Goal: Task Accomplishment & Management: Complete application form

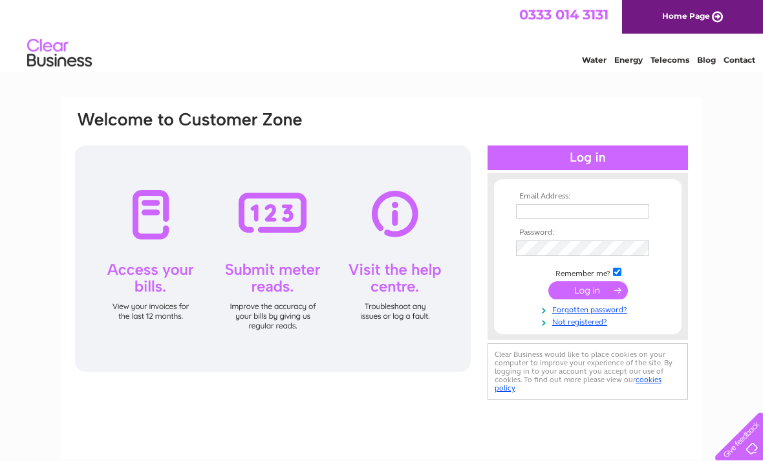
click at [583, 327] on link "Not registered?" at bounding box center [589, 321] width 147 height 12
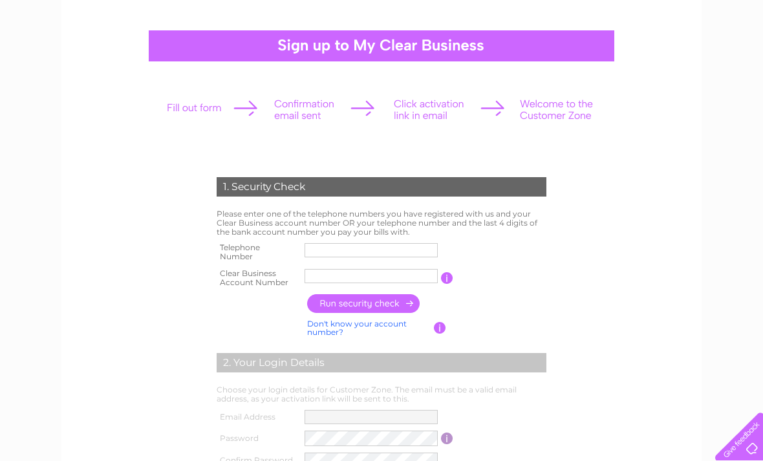
scroll to position [109, 0]
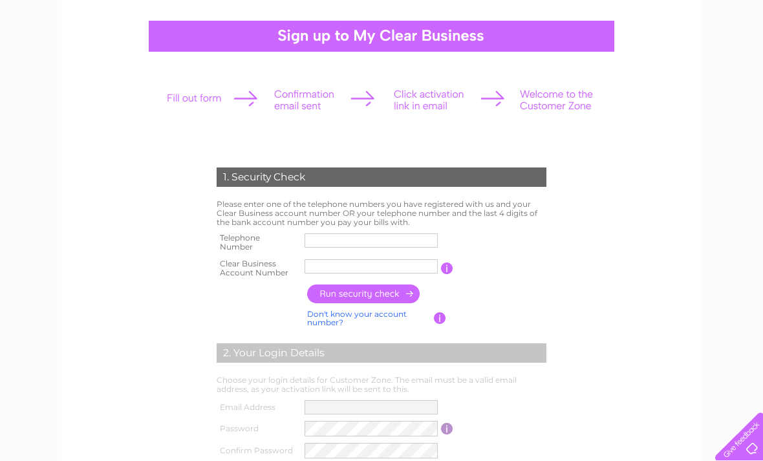
click at [324, 245] on input "text" at bounding box center [371, 240] width 133 height 14
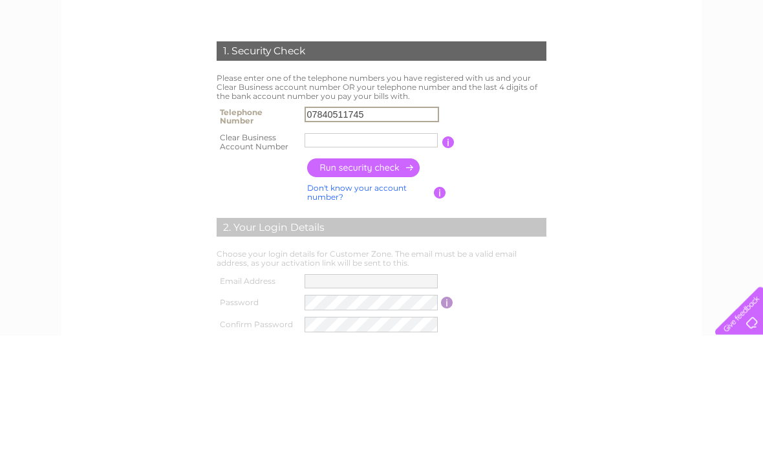
type input "07840511745"
click at [319, 259] on input "text" at bounding box center [371, 266] width 133 height 14
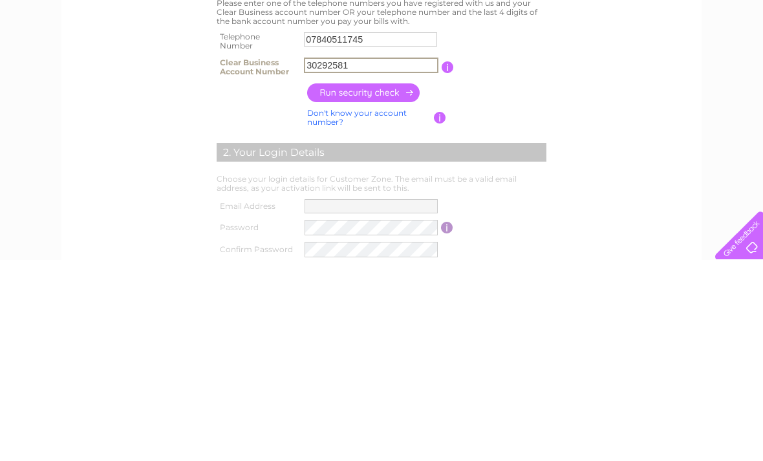
type input "30292581"
click at [374, 285] on input "button" at bounding box center [364, 294] width 114 height 19
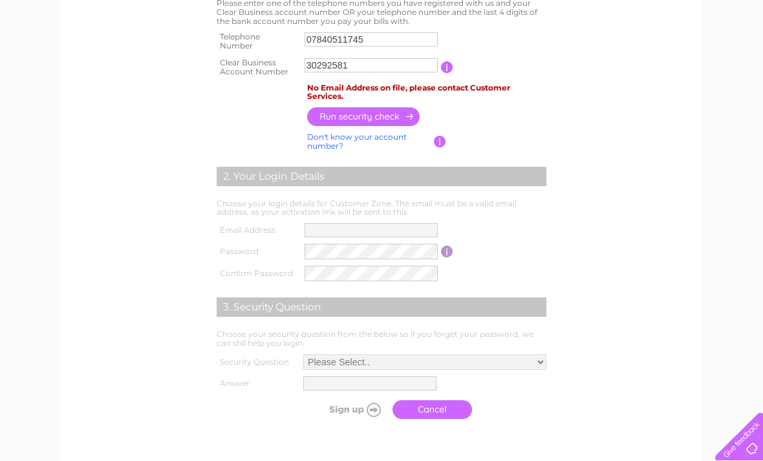
click at [338, 233] on input "text" at bounding box center [371, 230] width 133 height 14
click at [541, 231] on table "Email Address Password Password must be at least 6 characters long Confirm Pass…" at bounding box center [381, 252] width 336 height 65
click at [425, 419] on link "Cancel" at bounding box center [432, 409] width 80 height 19
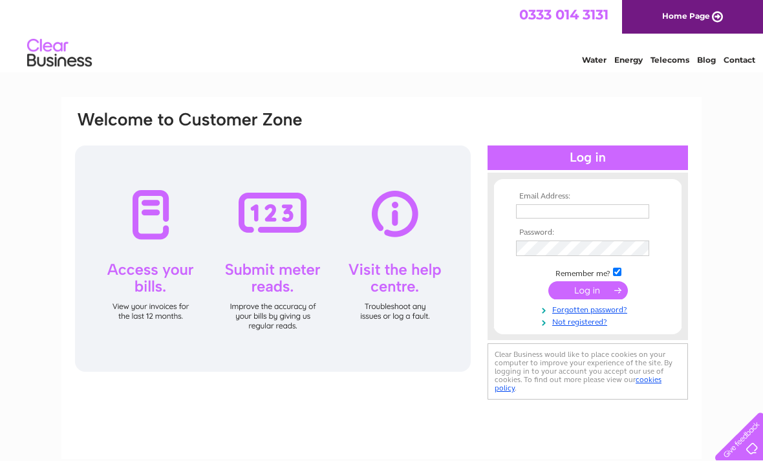
click at [579, 327] on link "Not registered?" at bounding box center [589, 321] width 147 height 12
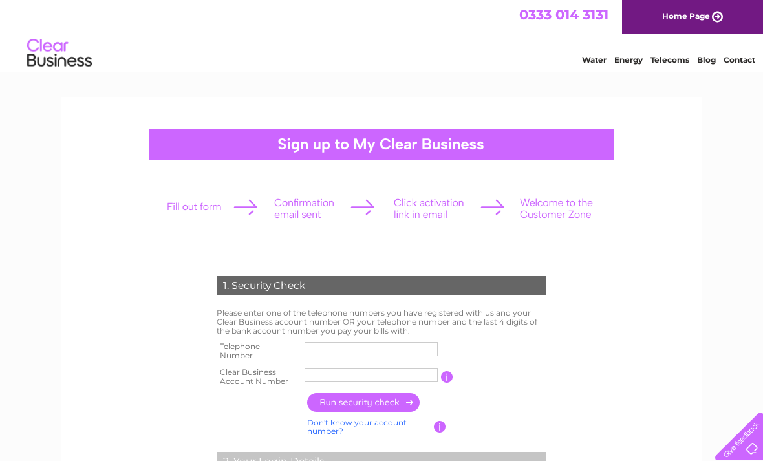
click at [328, 348] on input "text" at bounding box center [371, 349] width 133 height 14
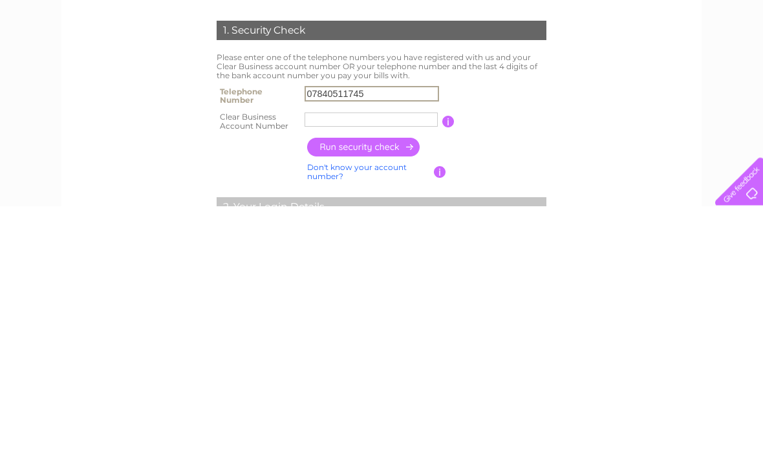
type input "07840511745"
click at [332, 368] on input "text" at bounding box center [371, 375] width 133 height 14
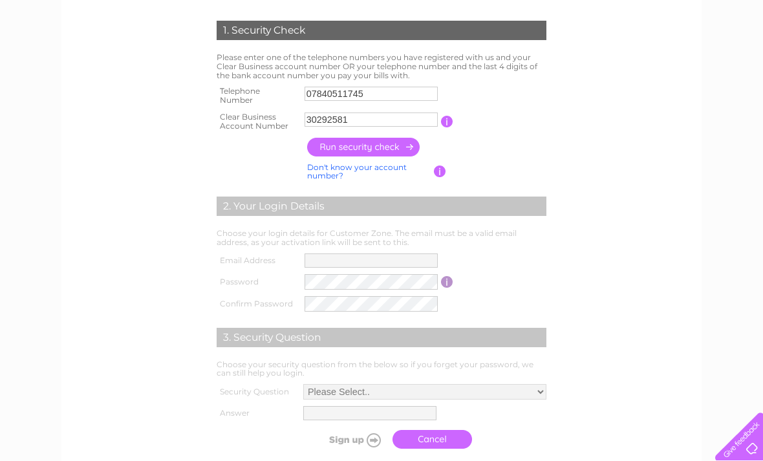
type input "30292581"
click at [346, 263] on input "text" at bounding box center [371, 260] width 133 height 14
click at [402, 155] on input "button" at bounding box center [364, 147] width 114 height 19
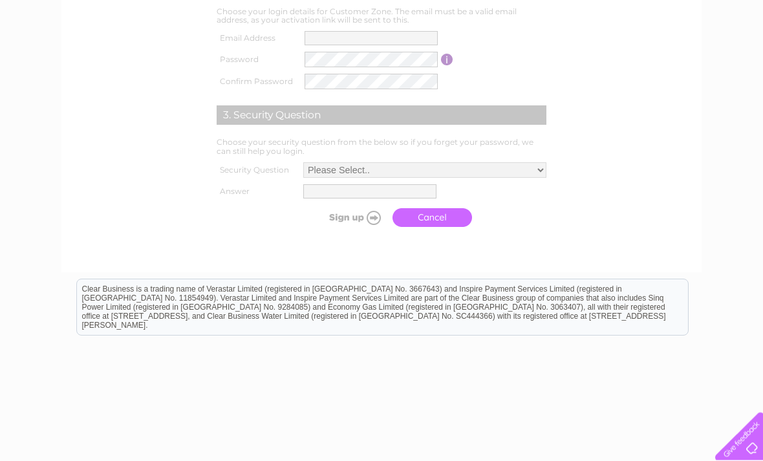
scroll to position [519, 0]
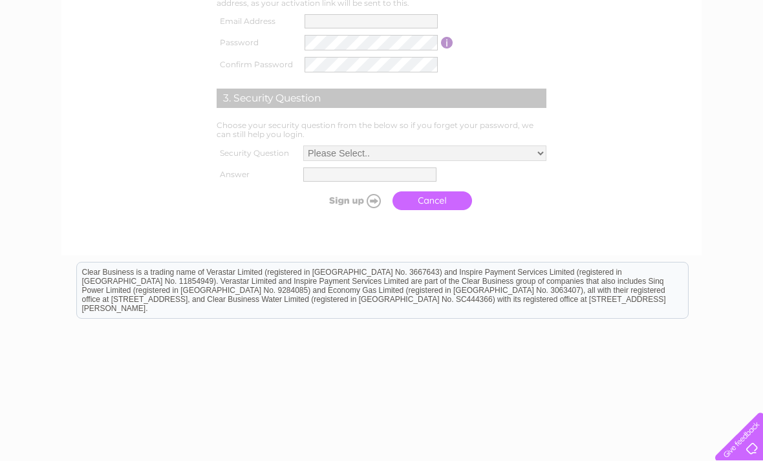
click at [434, 210] on link "Cancel" at bounding box center [432, 200] width 80 height 19
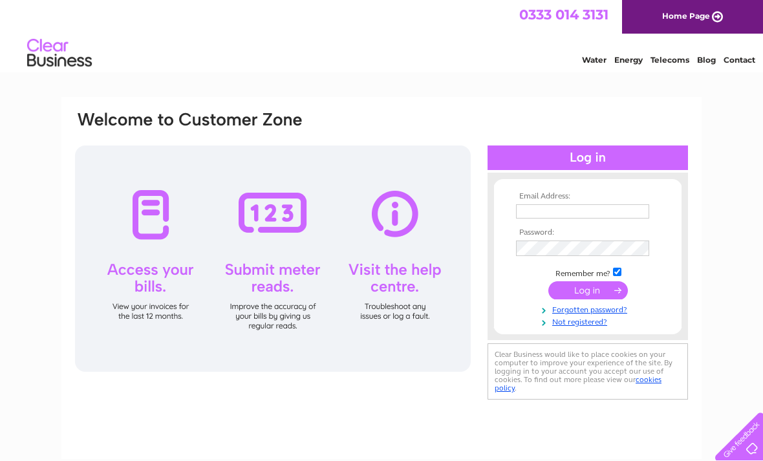
click at [3, 306] on div "Email Address: Password:" at bounding box center [381, 388] width 763 height 583
click at [15, 391] on div "Email Address: Password:" at bounding box center [381, 388] width 763 height 583
click at [10, 386] on div "Email Address: Password:" at bounding box center [381, 388] width 763 height 583
